Goal: Navigation & Orientation: Understand site structure

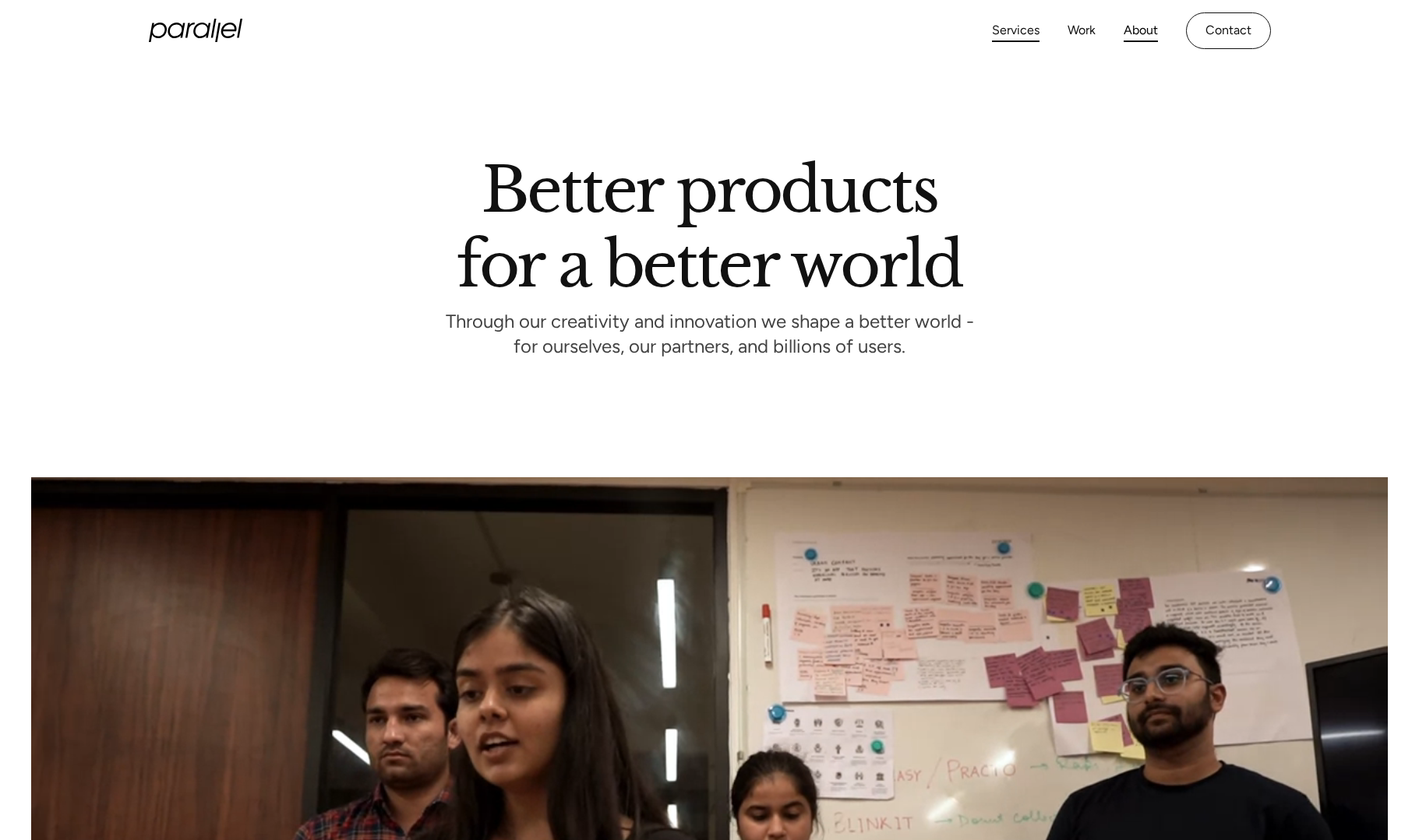
click at [1022, 31] on link "Services" at bounding box center [1016, 31] width 48 height 23
